Goal: Task Accomplishment & Management: Manage account settings

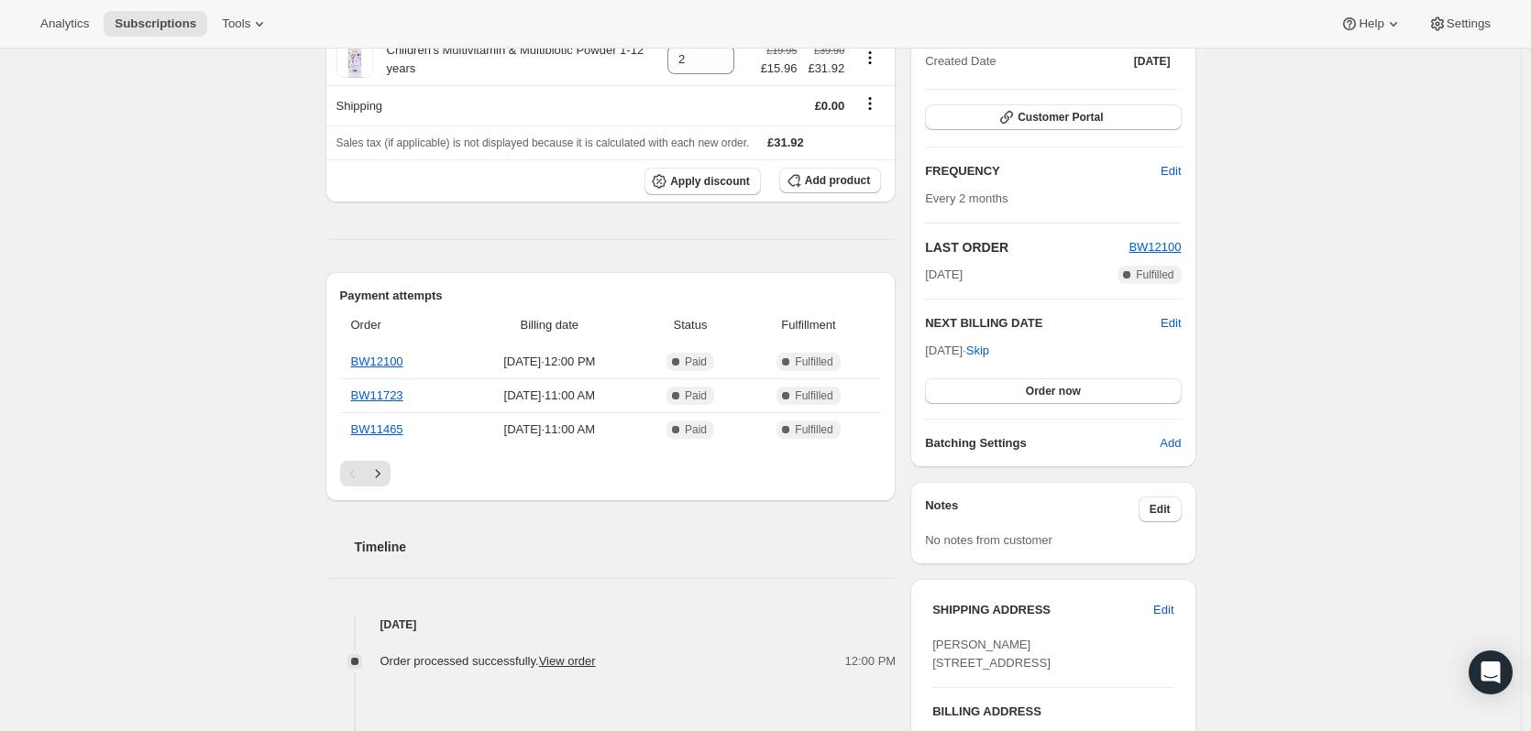
scroll to position [275, 0]
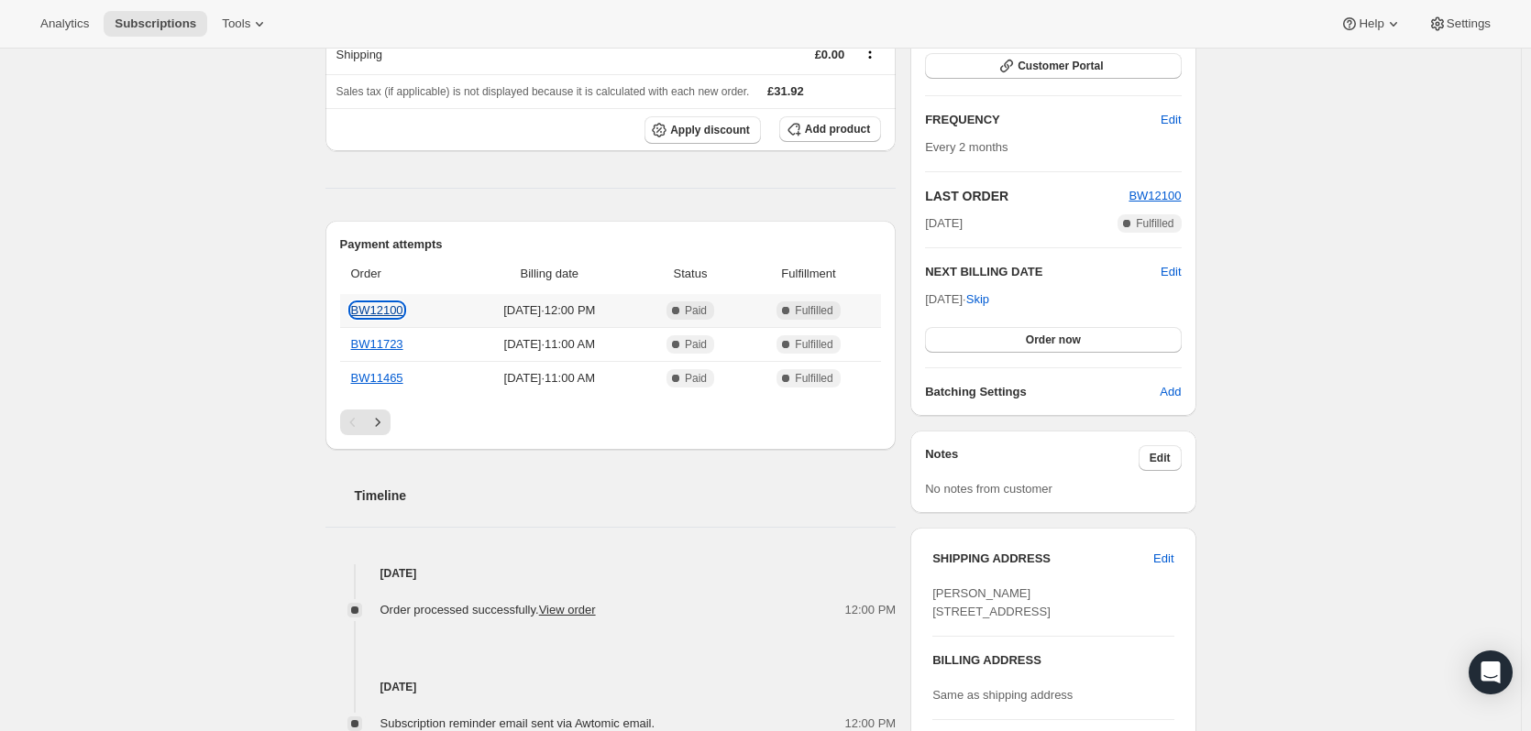
click at [387, 313] on link "BW12100" at bounding box center [377, 310] width 52 height 14
click at [391, 312] on link "BW12100" at bounding box center [377, 310] width 52 height 14
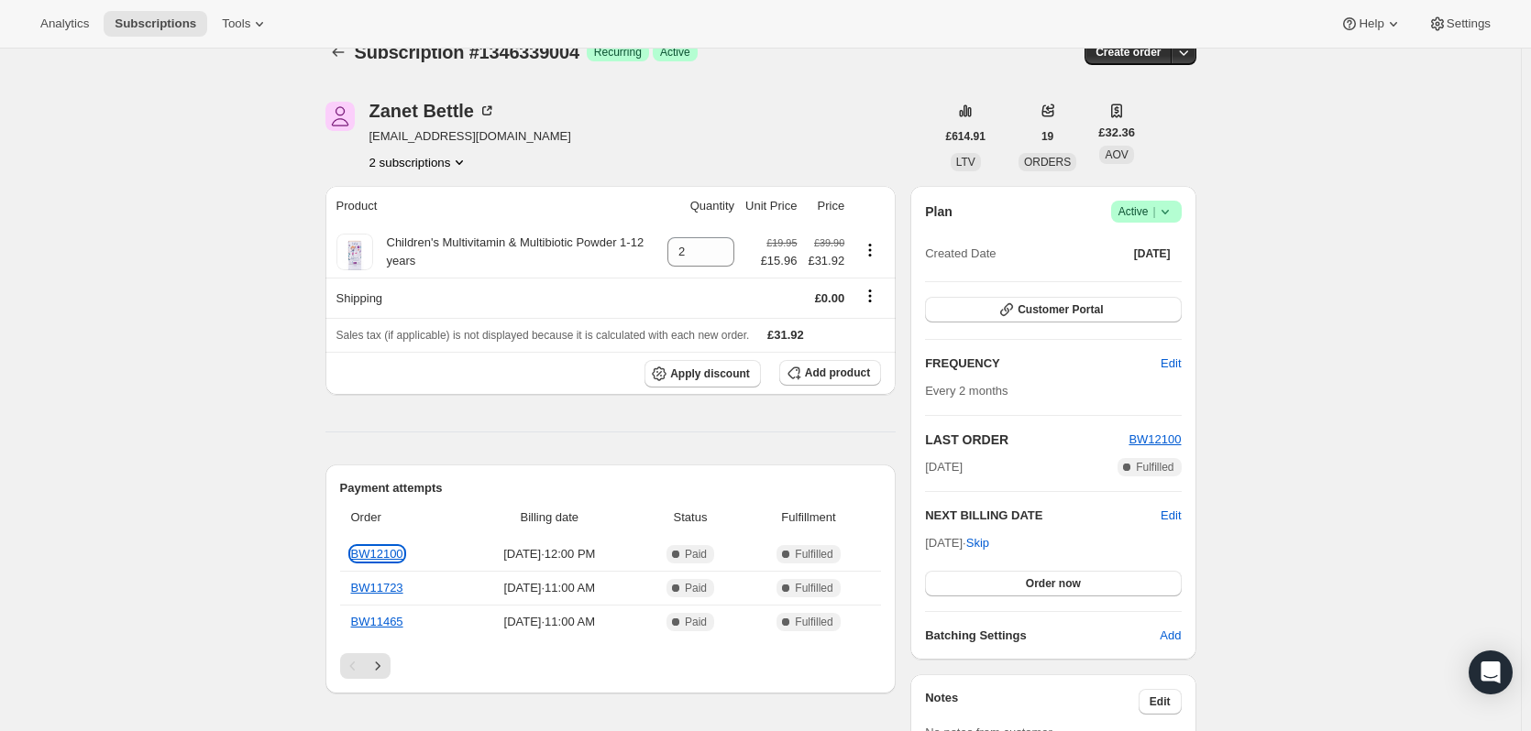
scroll to position [0, 0]
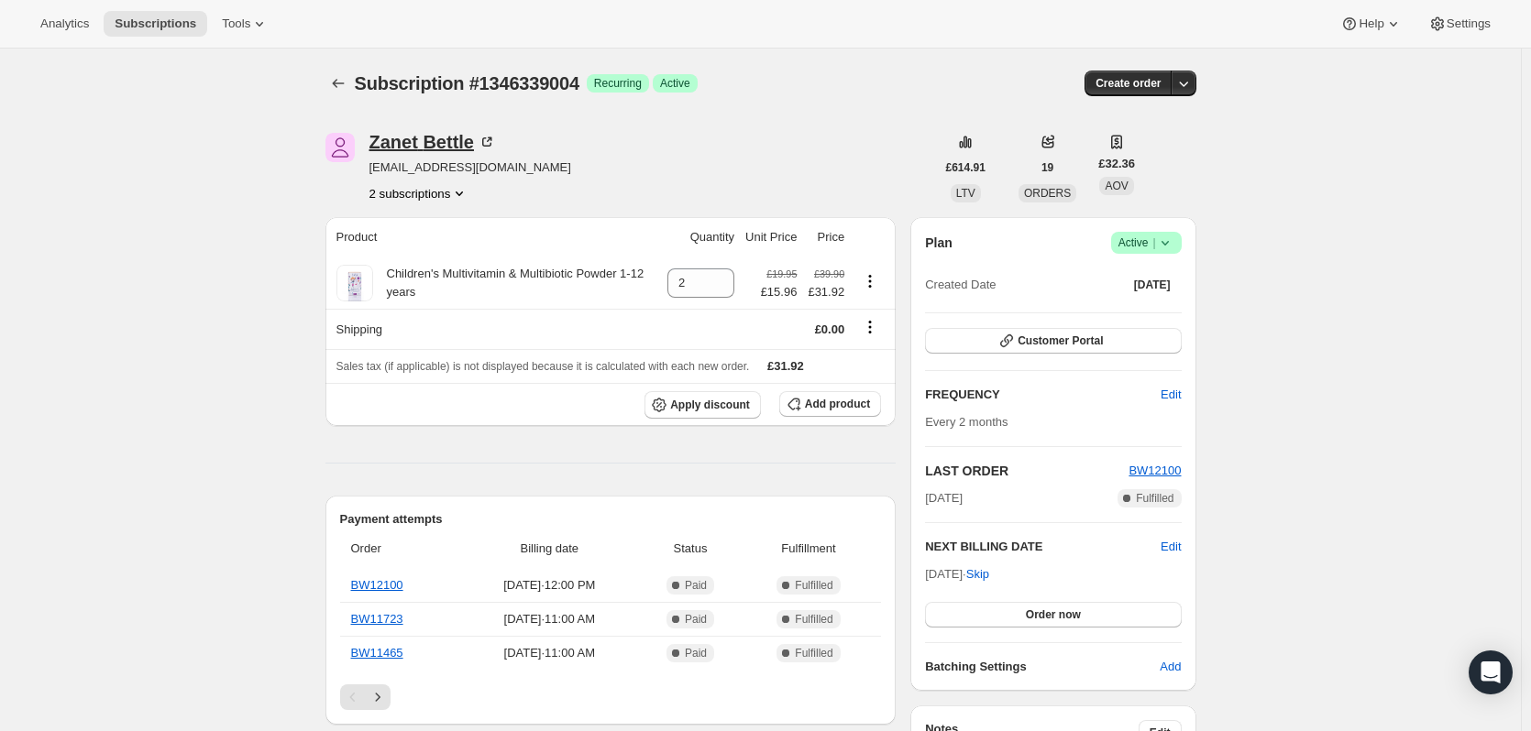
click at [414, 146] on div "[PERSON_NAME]" at bounding box center [432, 142] width 126 height 18
click at [442, 190] on button "2 subscriptions" at bounding box center [419, 193] width 100 height 18
click at [400, 235] on span "1346339004 Info Current" at bounding box center [424, 228] width 121 height 14
click at [399, 235] on span "1346339004 Info Current" at bounding box center [424, 228] width 121 height 14
click at [414, 200] on button "2 subscriptions" at bounding box center [419, 193] width 100 height 18
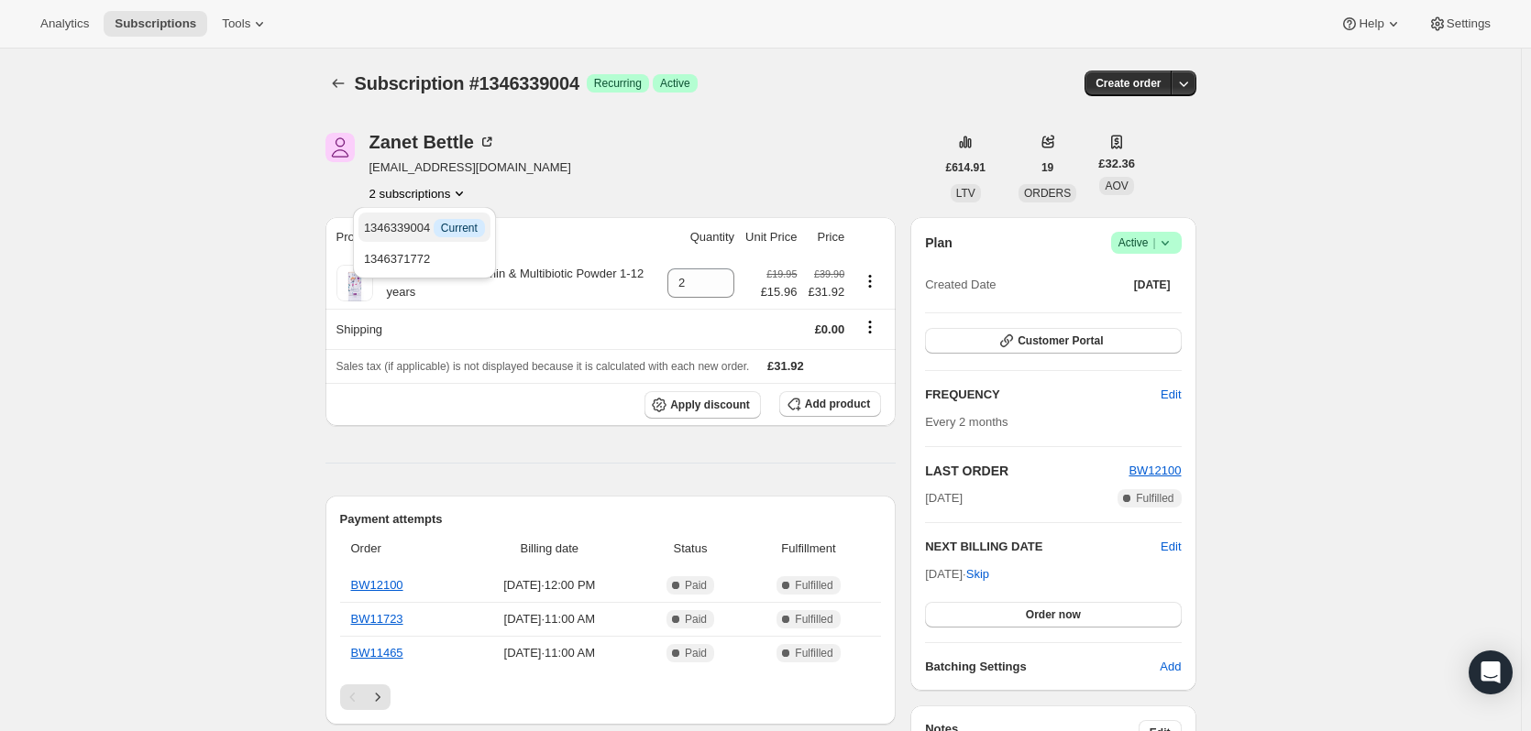
click at [414, 222] on span "1346339004 Info Current" at bounding box center [424, 228] width 121 height 14
click at [415, 222] on span "1346339004 Info Current" at bounding box center [424, 228] width 121 height 14
click at [416, 222] on span "1346339004 Info Current" at bounding box center [424, 228] width 121 height 14
click at [450, 233] on span "Current" at bounding box center [459, 228] width 37 height 15
click at [588, 156] on div "[PERSON_NAME] [EMAIL_ADDRESS][PERSON_NAME][DOMAIN_NAME] 2 subscriptions" at bounding box center [629, 168] width 609 height 70
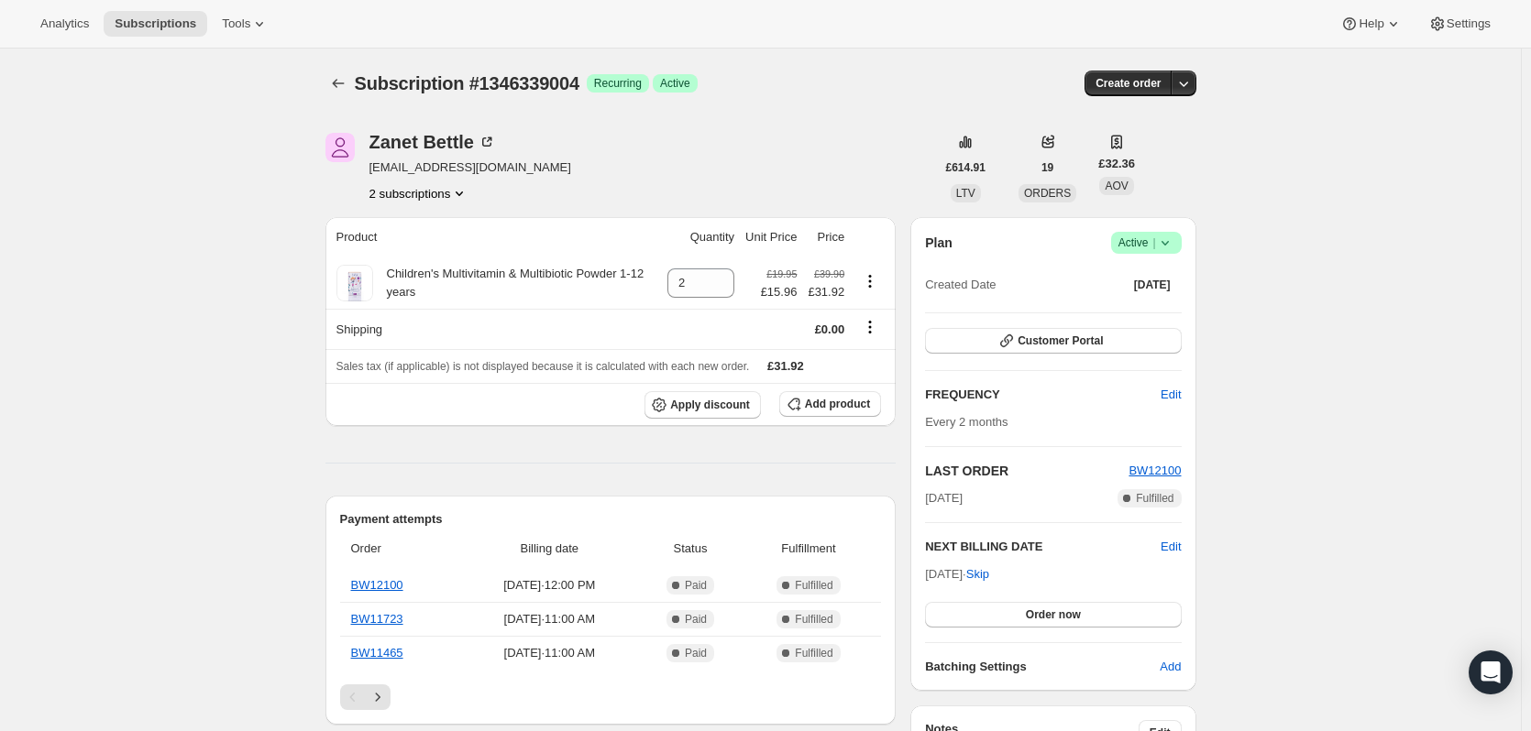
click at [448, 194] on button "2 subscriptions" at bounding box center [419, 193] width 100 height 18
click at [443, 225] on span "Current" at bounding box center [459, 228] width 37 height 15
click at [556, 174] on div "[PERSON_NAME] [EMAIL_ADDRESS][PERSON_NAME][DOMAIN_NAME] 2 subscriptions" at bounding box center [629, 168] width 609 height 70
click at [429, 191] on button "2 subscriptions" at bounding box center [419, 193] width 100 height 18
click at [406, 254] on span "1346371772" at bounding box center [397, 259] width 66 height 14
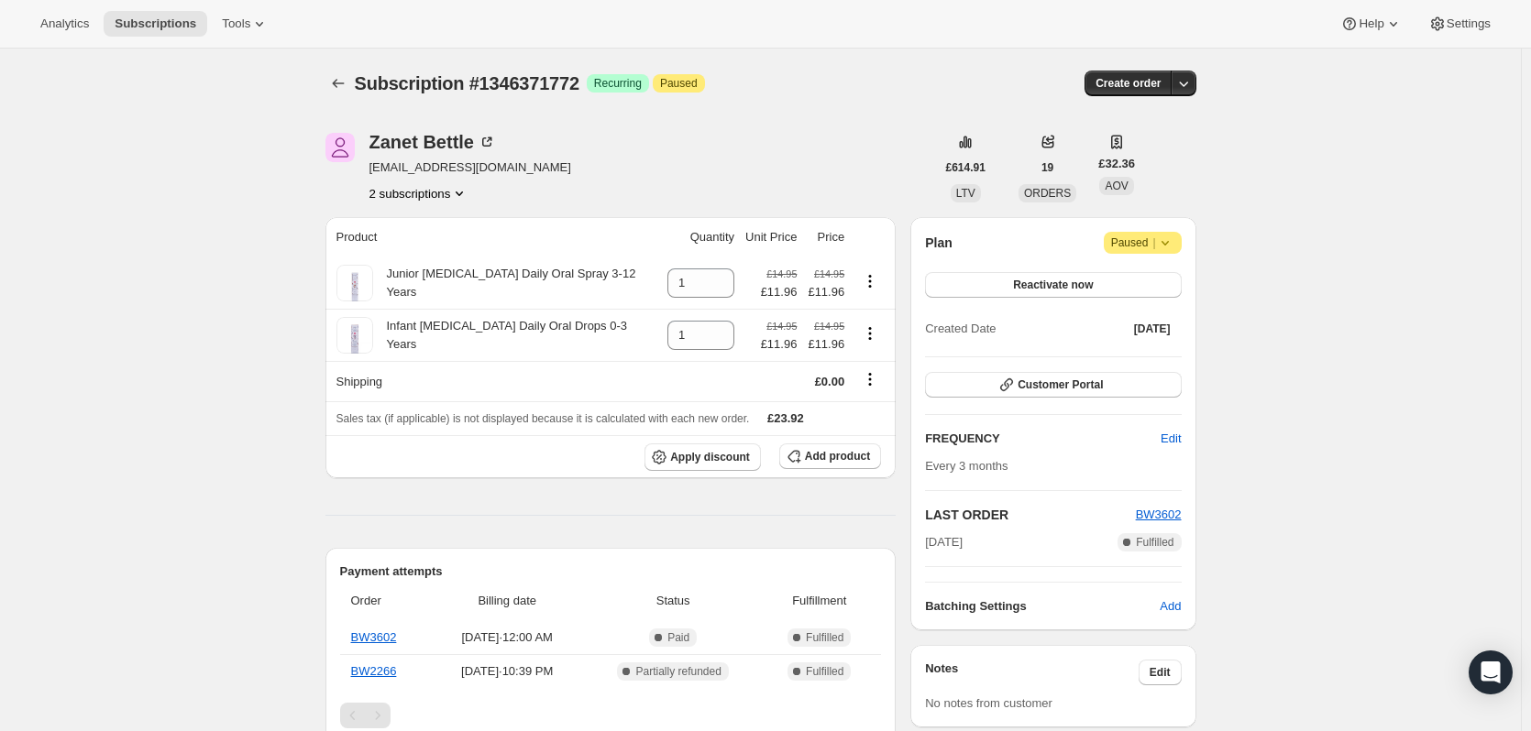
click at [411, 193] on button "2 subscriptions" at bounding box center [419, 193] width 100 height 18
click at [415, 226] on span "1346339004" at bounding box center [397, 228] width 66 height 14
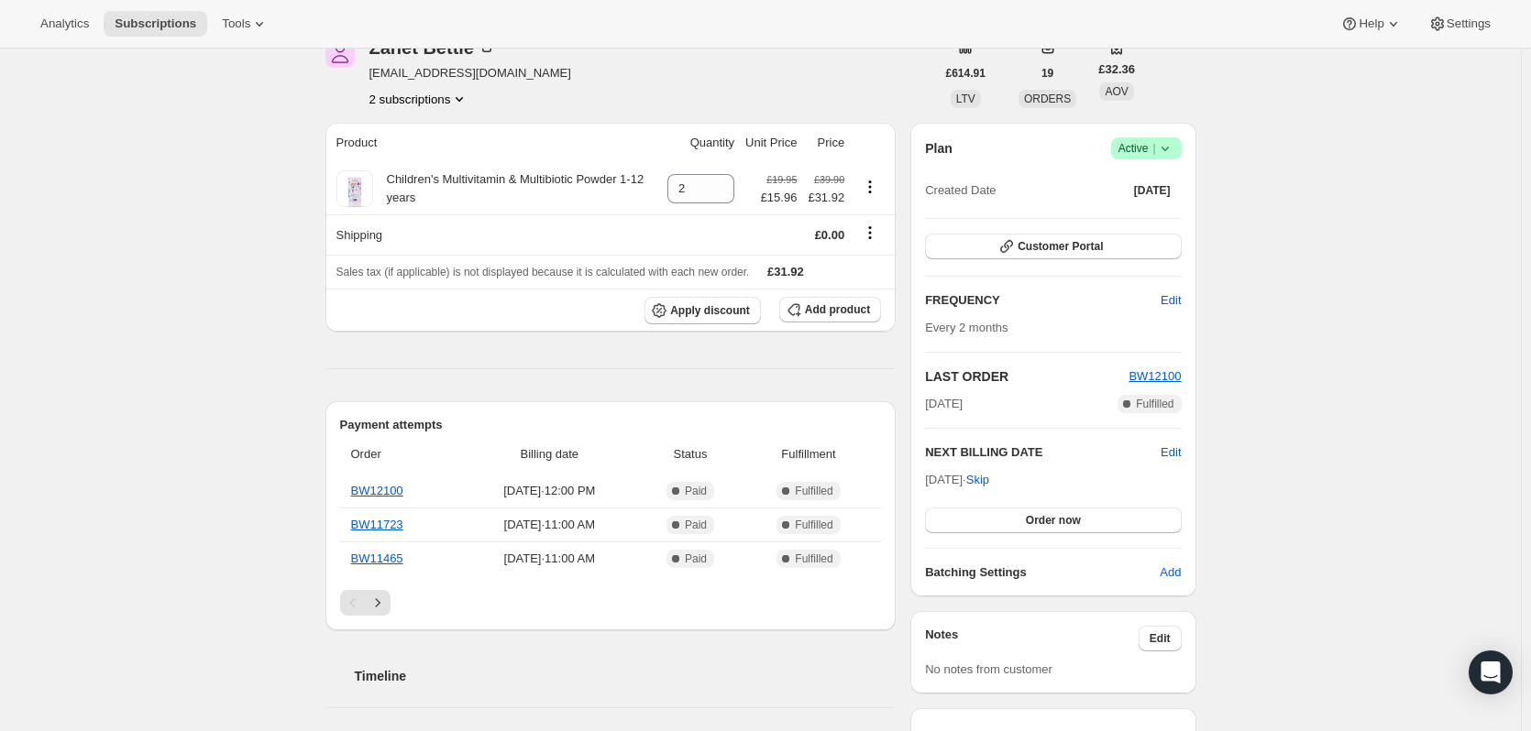
scroll to position [183, 0]
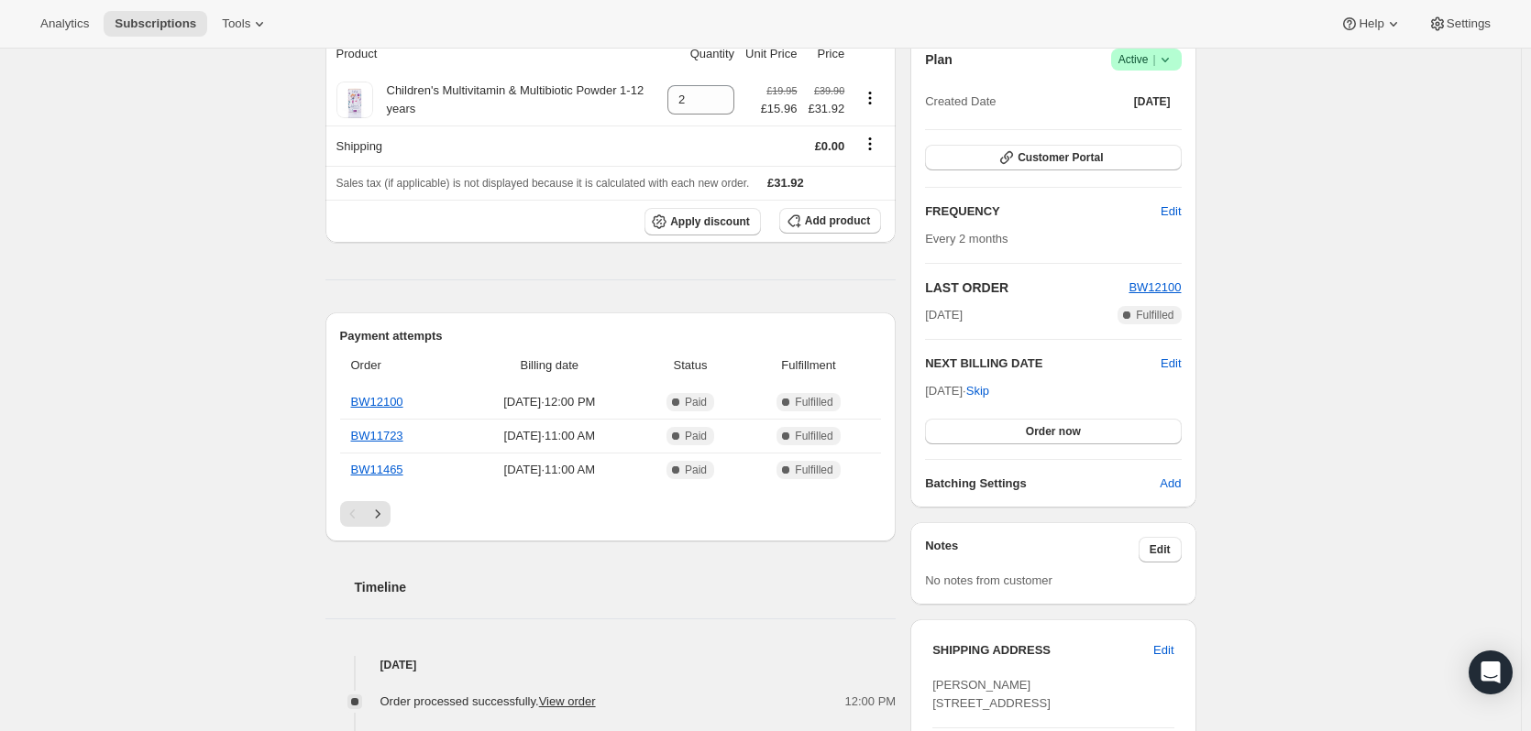
click at [1396, 361] on div "Subscription #1346339004. This page is ready Subscription #1346339004 Success R…" at bounding box center [760, 595] width 1521 height 1460
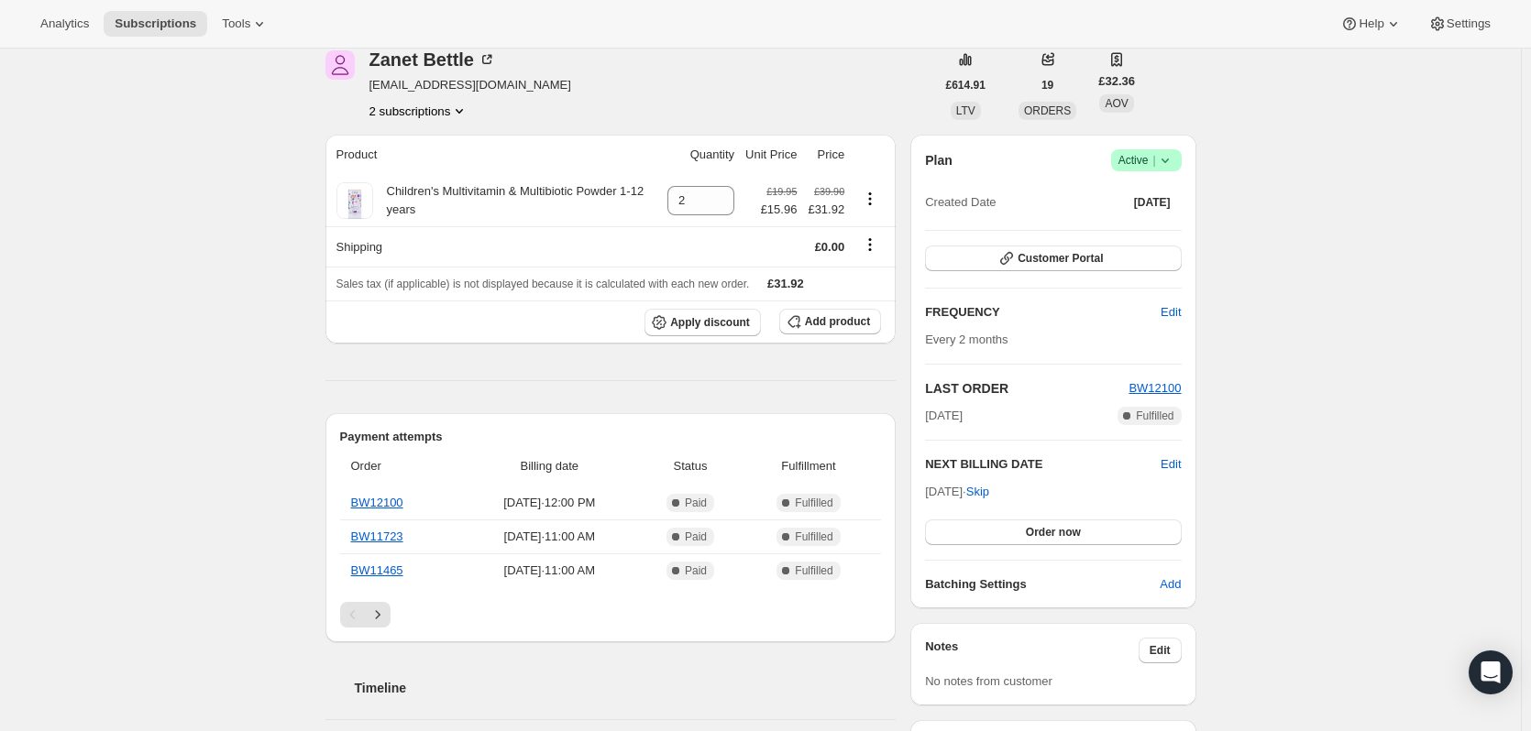
scroll to position [0, 0]
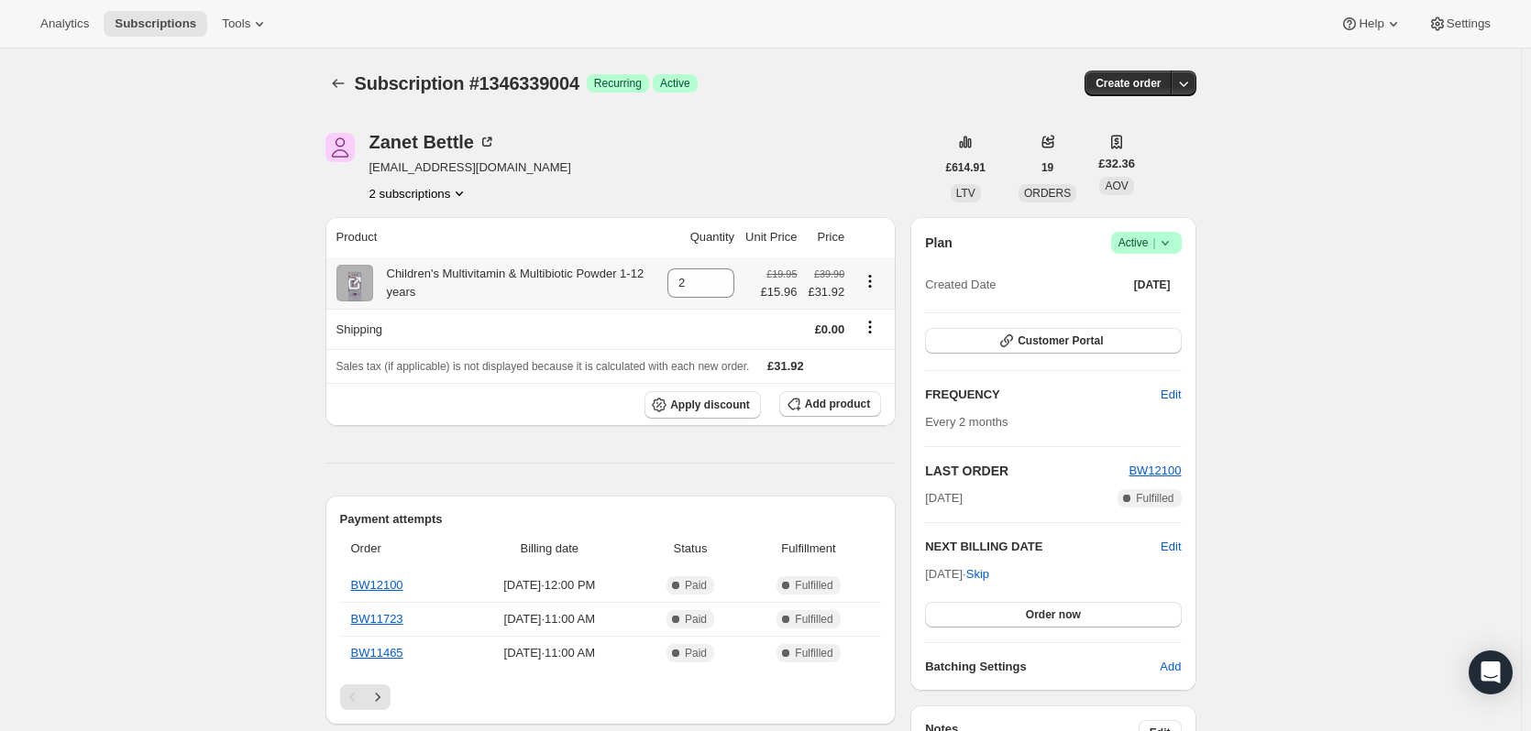
click at [875, 284] on icon "Product actions" at bounding box center [870, 281] width 18 height 18
click at [727, 405] on span "Apply discount" at bounding box center [710, 405] width 80 height 15
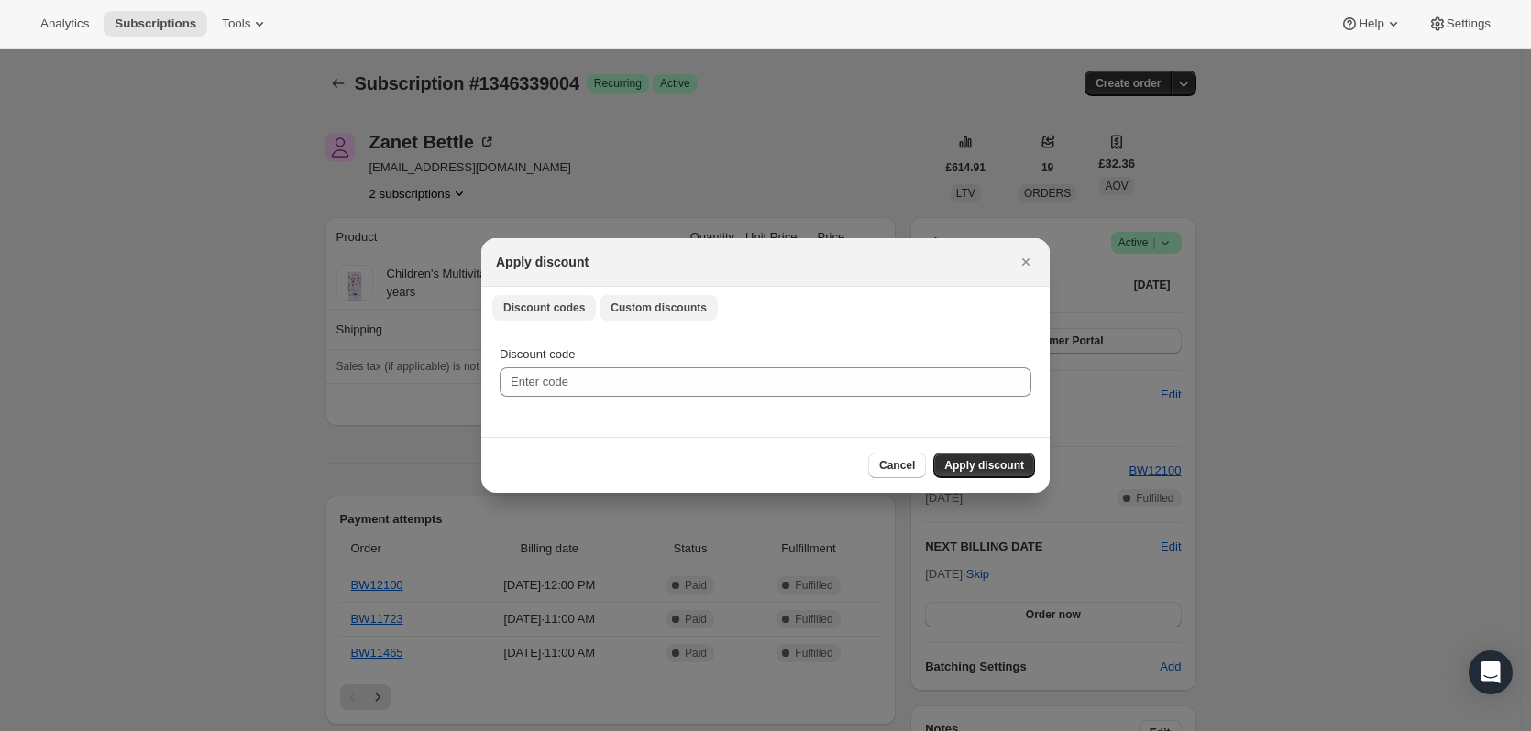
click at [653, 311] on span "Custom discounts" at bounding box center [658, 308] width 96 height 15
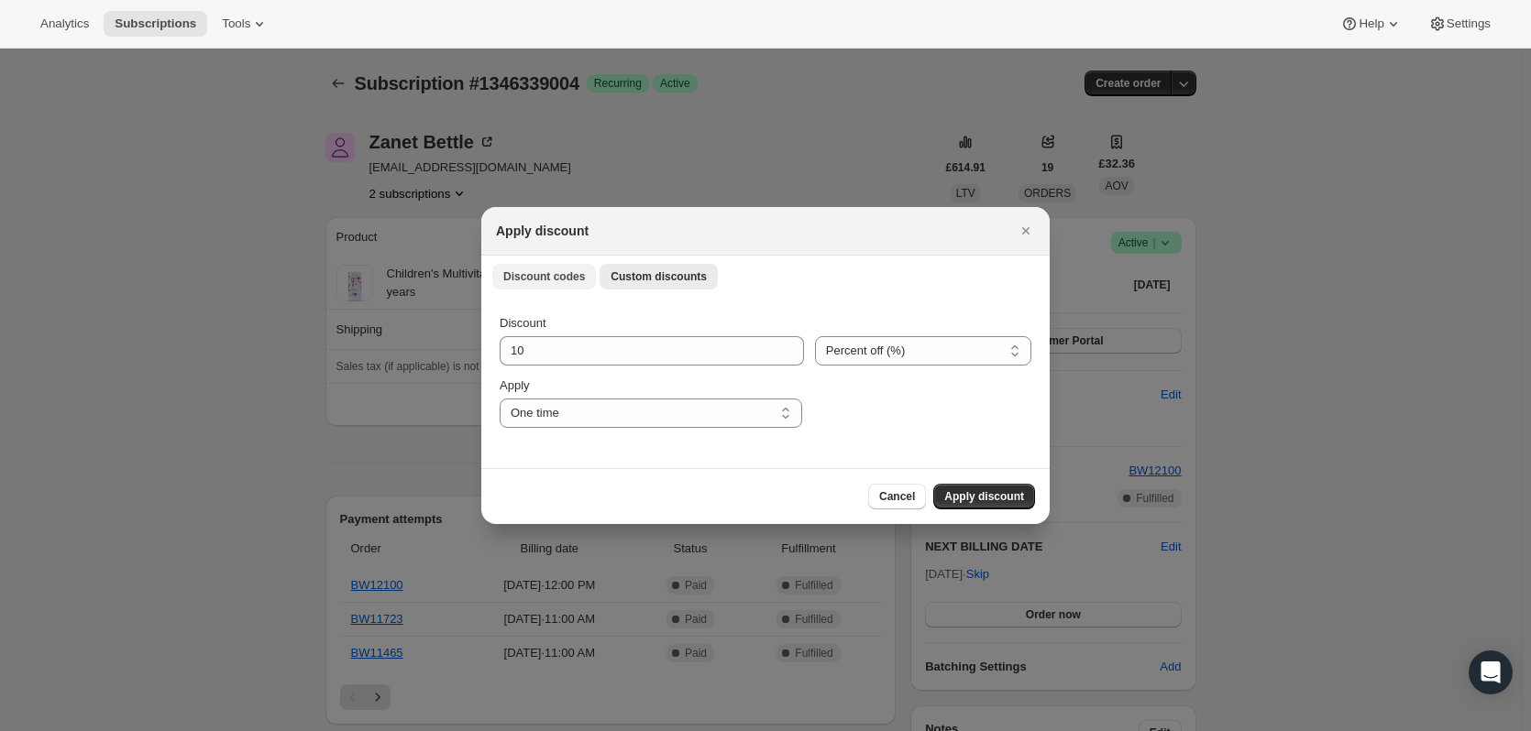
click at [580, 281] on button "Discount codes" at bounding box center [544, 277] width 104 height 26
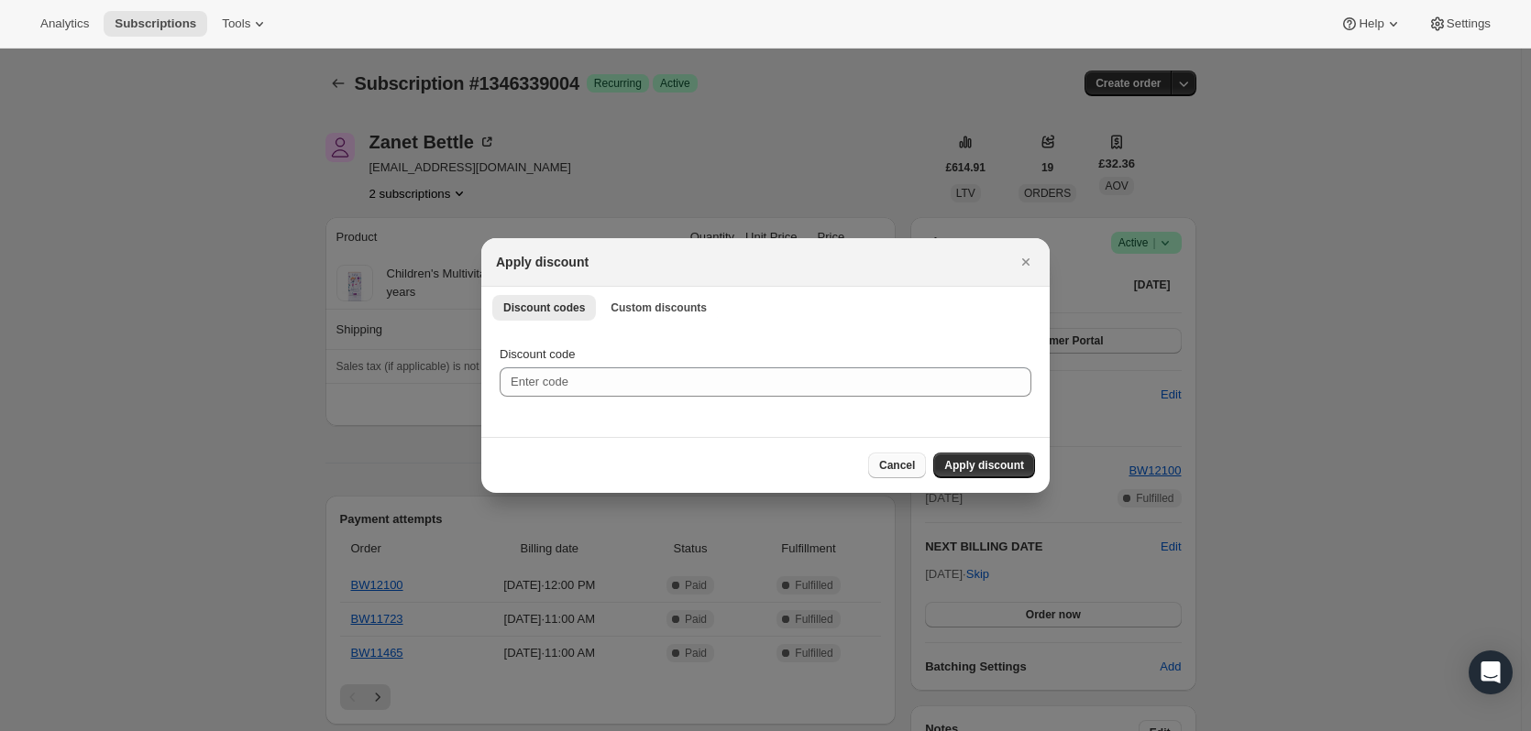
click at [905, 467] on span "Cancel" at bounding box center [897, 465] width 36 height 15
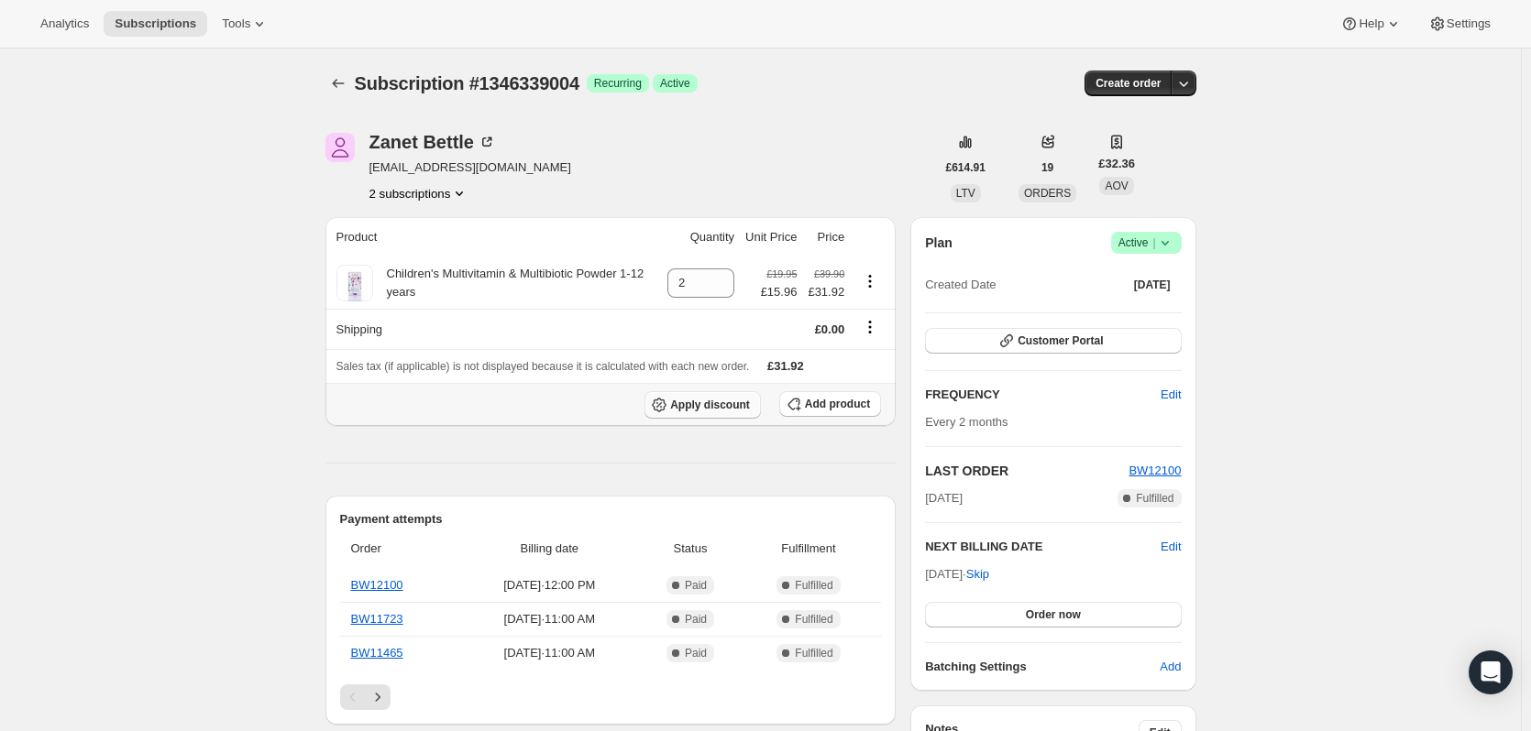
click at [713, 403] on span "Apply discount" at bounding box center [710, 405] width 80 height 15
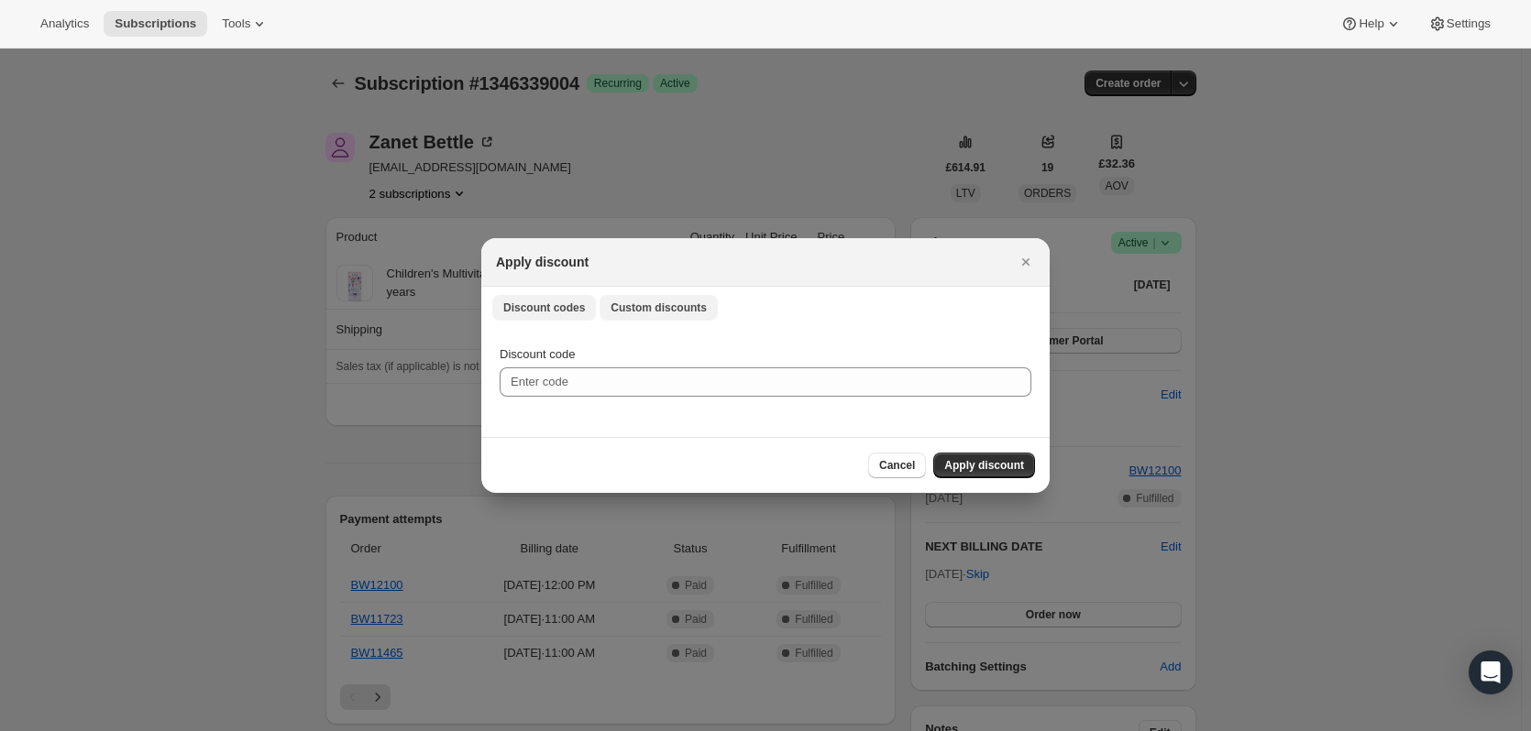
click at [646, 303] on span "Custom discounts" at bounding box center [658, 308] width 96 height 15
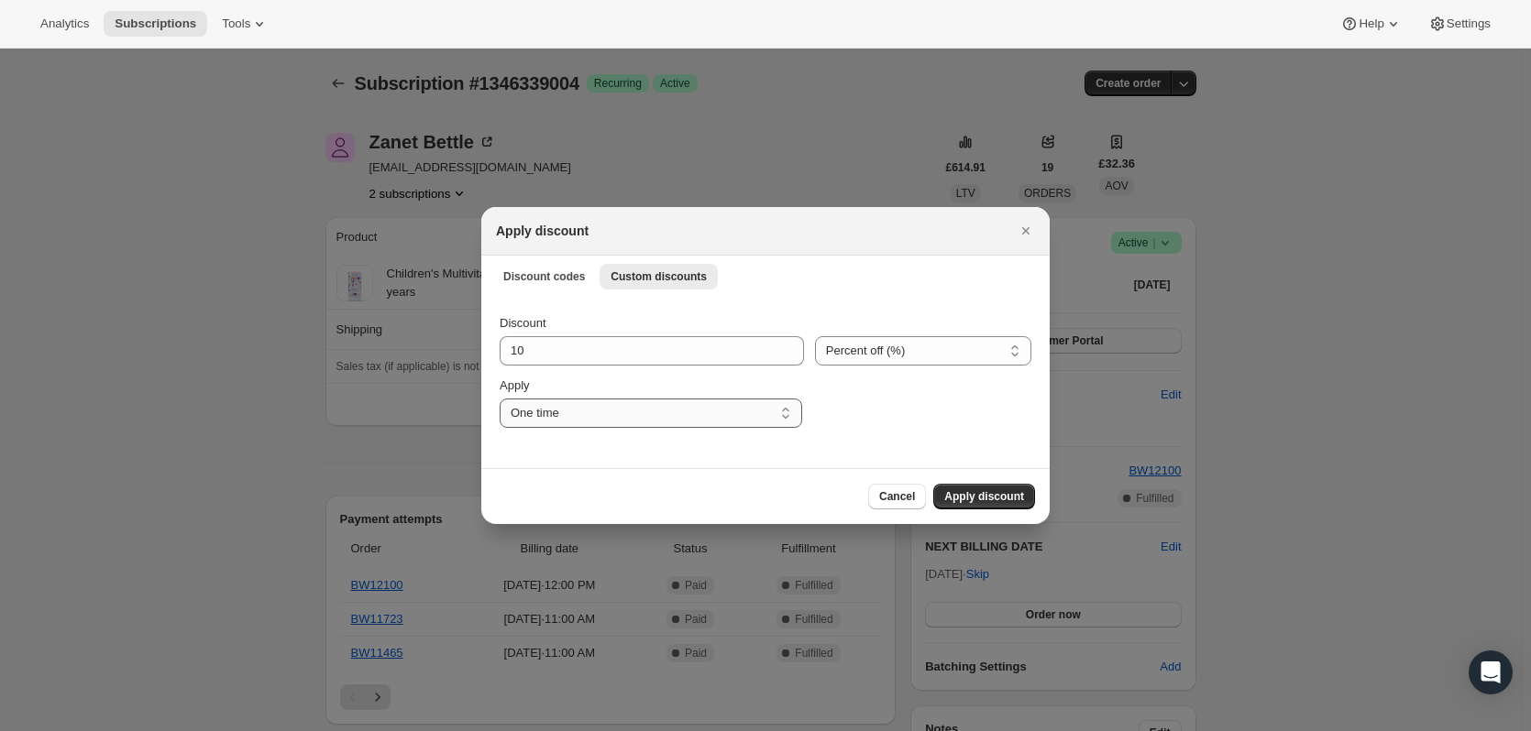
click at [694, 413] on select "One time Specify instances... Indefinitely" at bounding box center [651, 413] width 302 height 29
click at [665, 423] on select "One time Specify instances... Indefinitely" at bounding box center [651, 413] width 302 height 29
click at [1018, 227] on icon "Close" at bounding box center [1025, 231] width 18 height 18
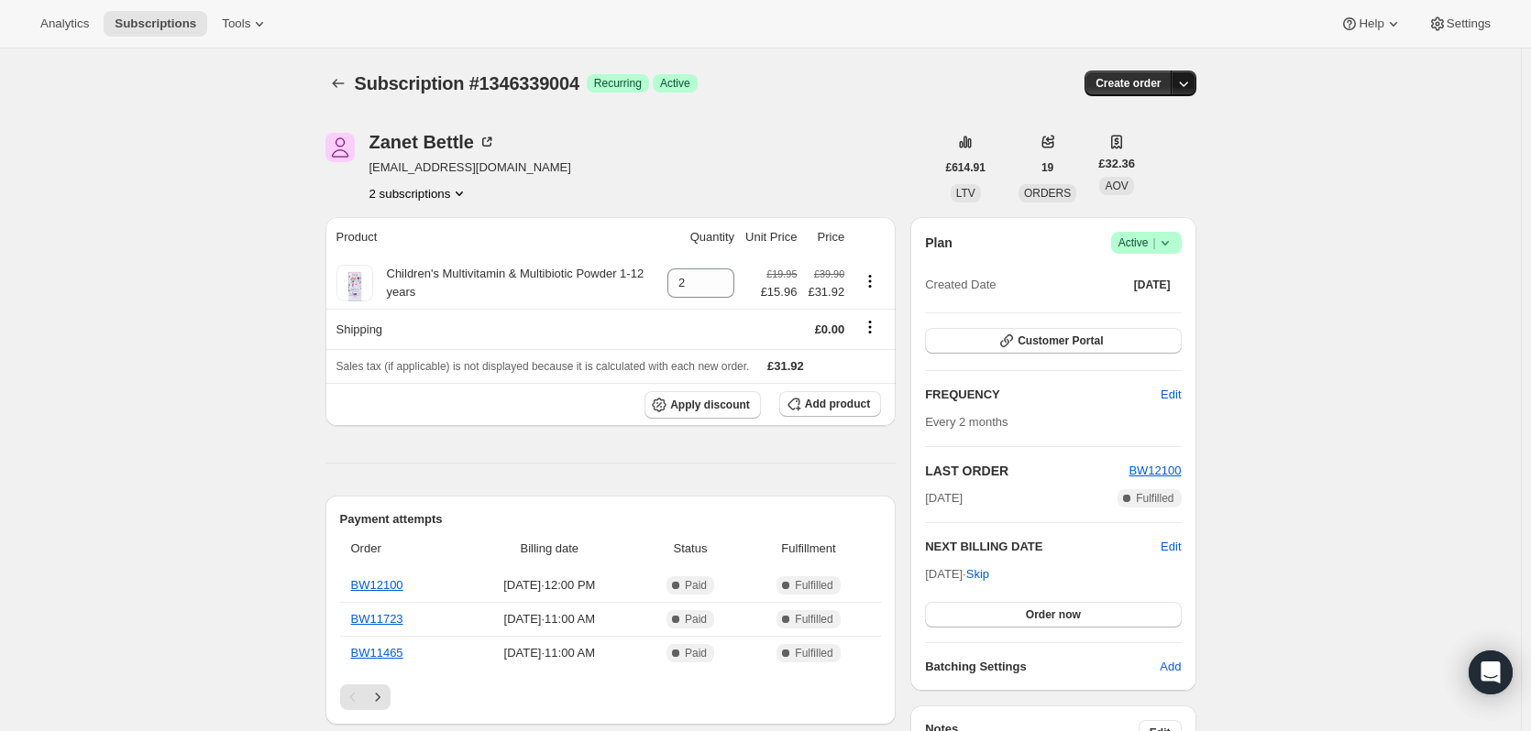
click at [1192, 84] on icon "button" at bounding box center [1183, 83] width 18 height 18
click at [1168, 245] on icon at bounding box center [1165, 243] width 18 height 18
